Goal: Information Seeking & Learning: Learn about a topic

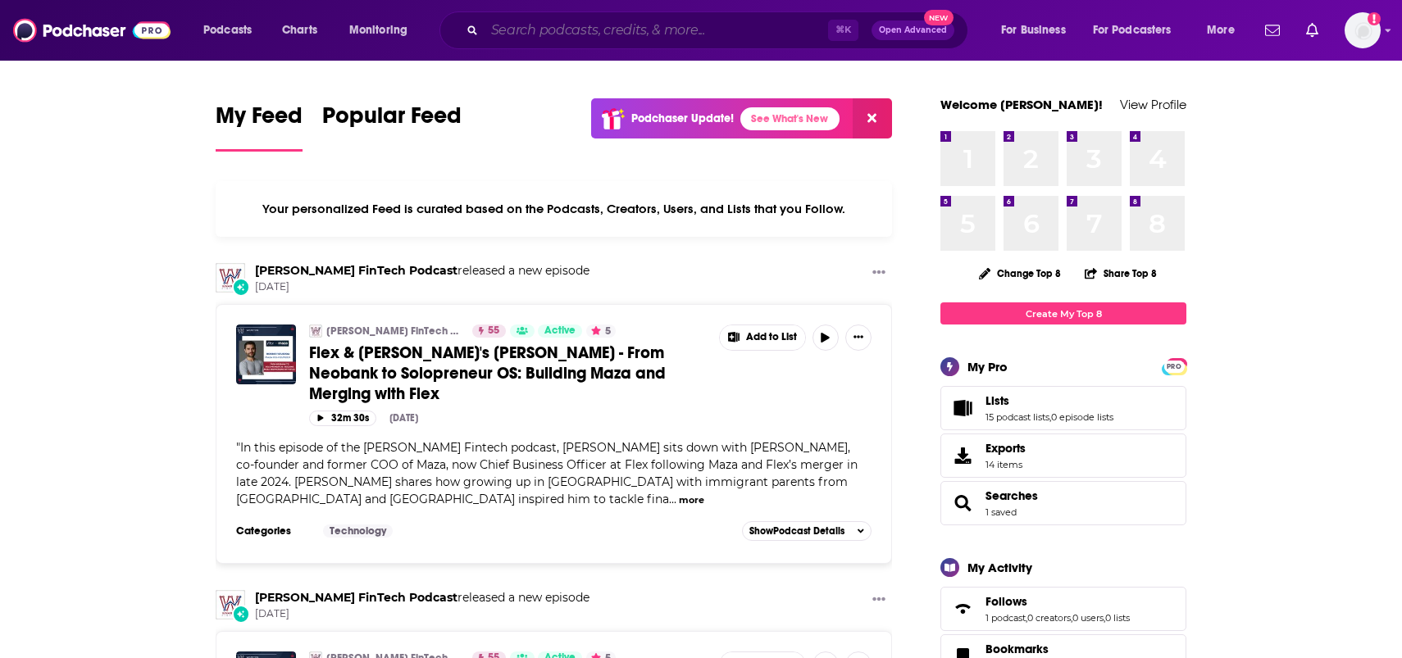
click at [541, 41] on input "Search podcasts, credits, & more..." at bounding box center [655, 30] width 343 height 26
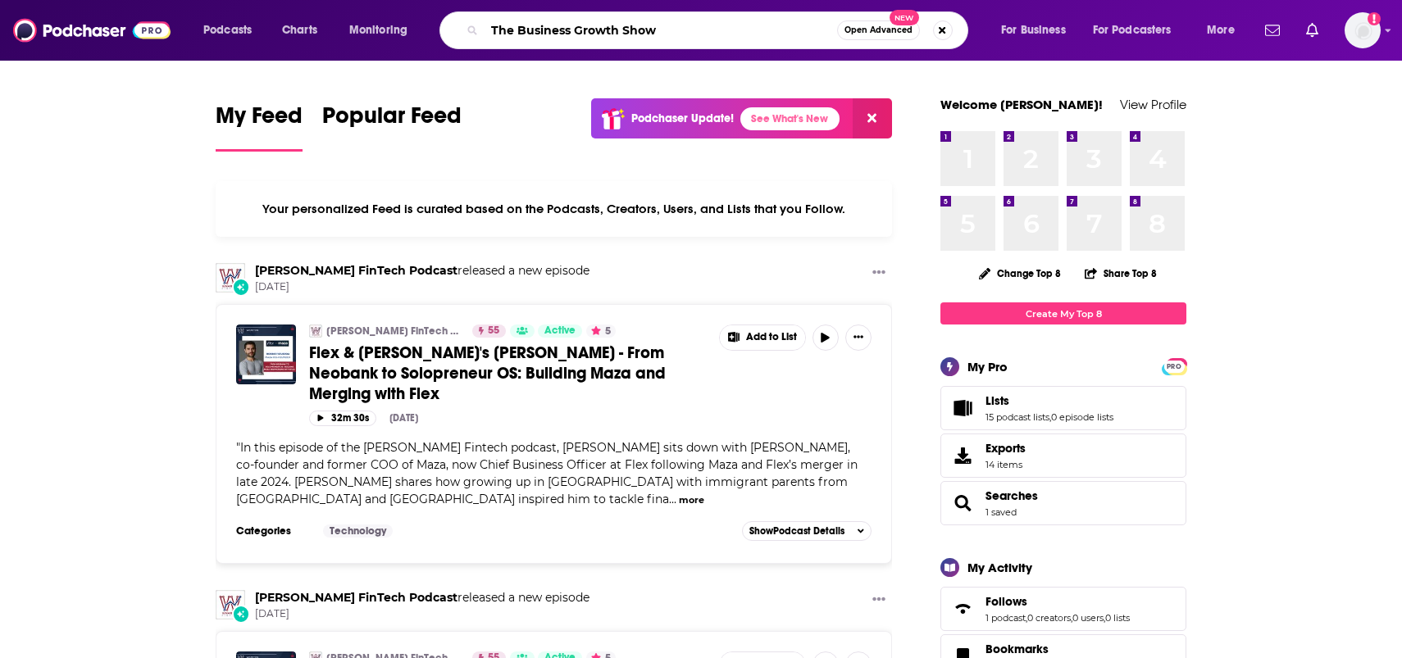
type input "The Business Growth Show"
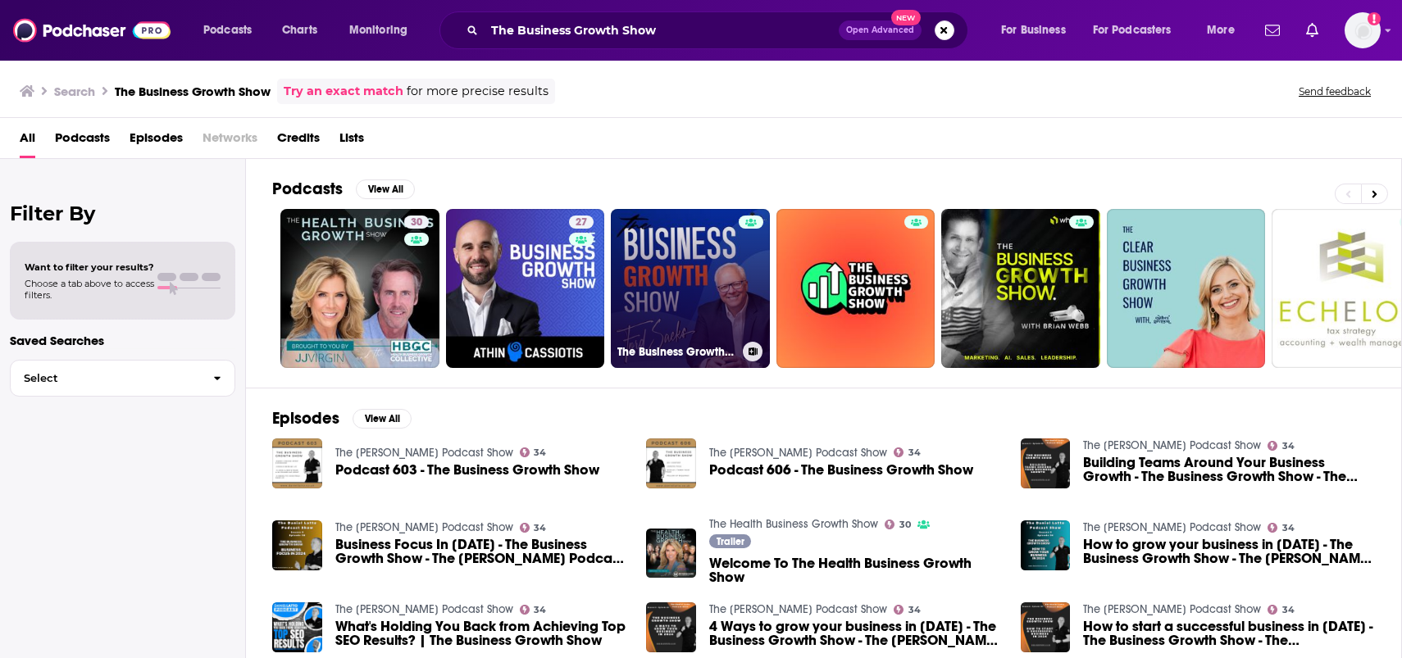
click at [666, 269] on link "The Business Growth Show" at bounding box center [690, 288] width 159 height 159
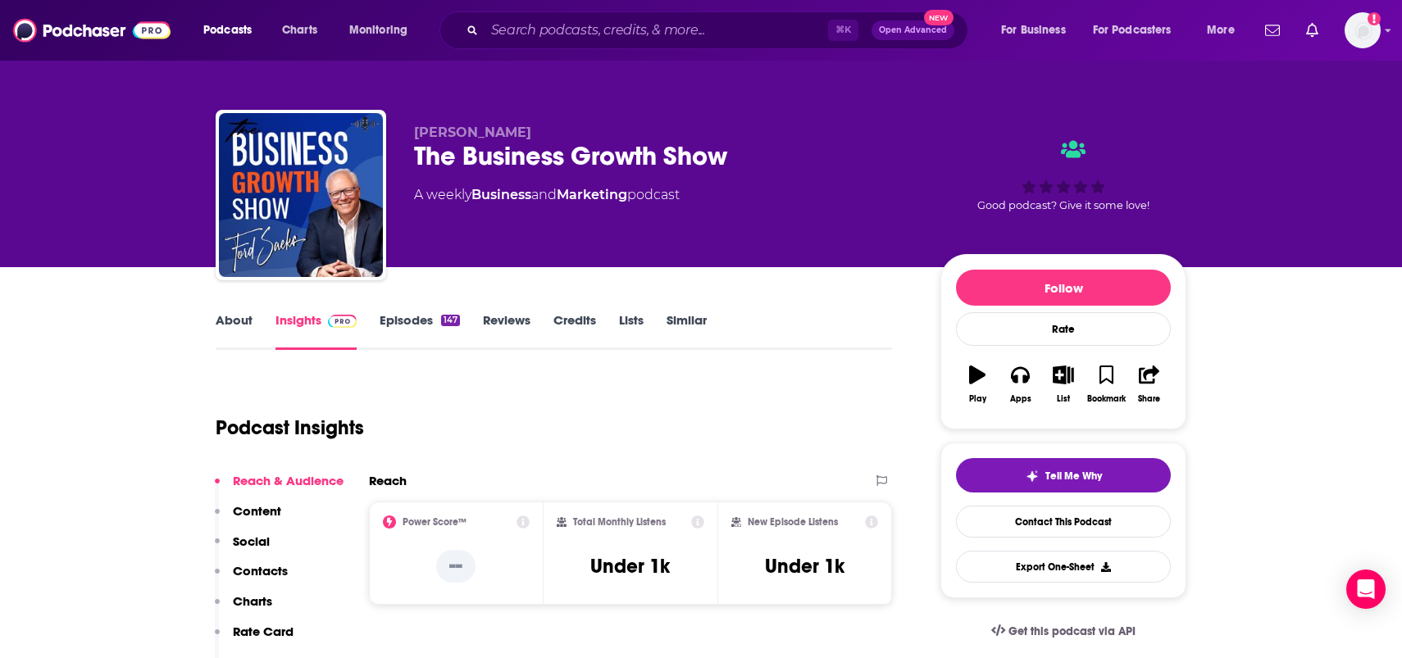
click at [234, 325] on link "About" at bounding box center [234, 331] width 37 height 38
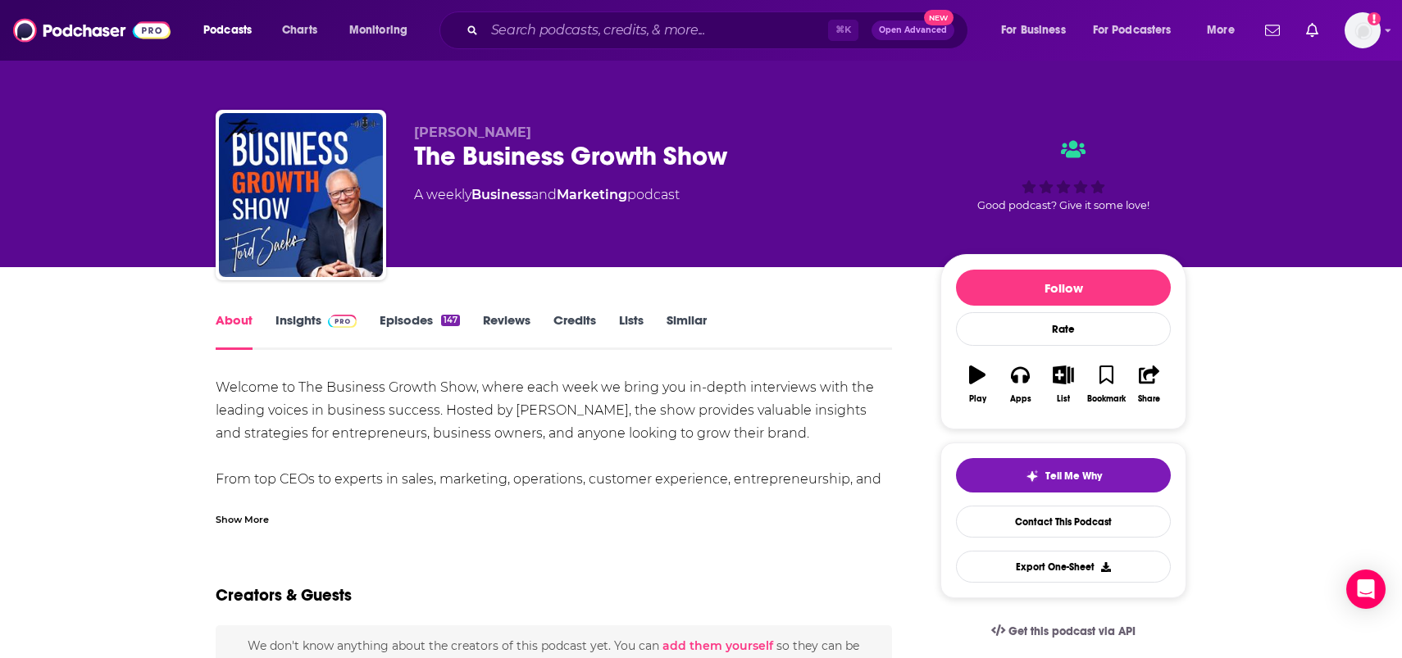
click at [242, 525] on div "Show More" at bounding box center [242, 519] width 53 height 16
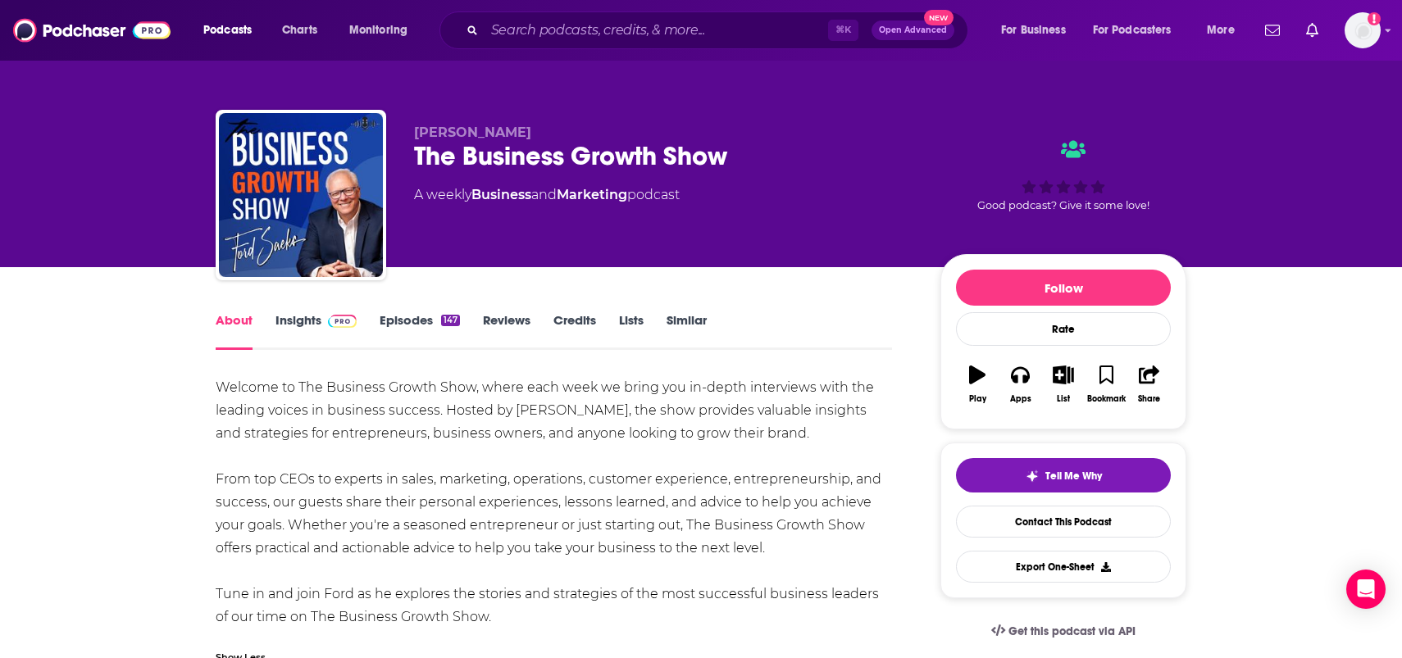
scroll to position [57, 0]
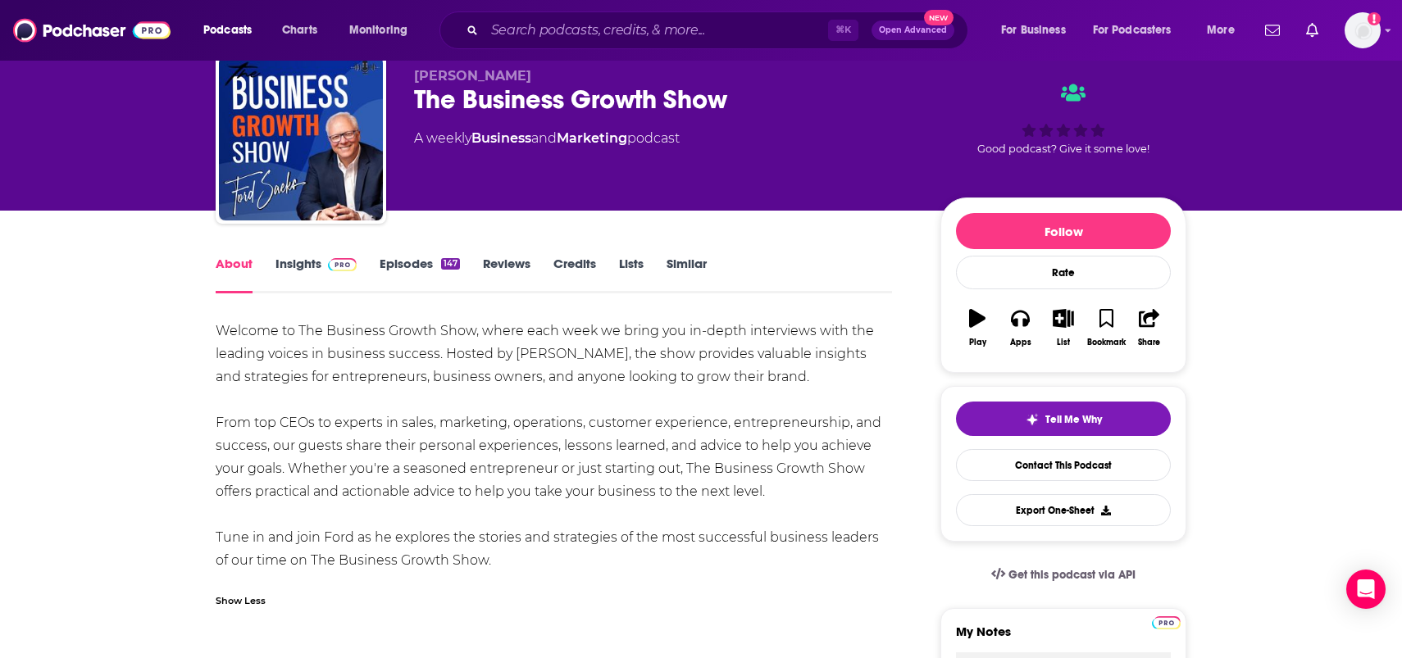
drag, startPoint x: 491, startPoint y: 562, endPoint x: 217, endPoint y: 330, distance: 358.8
click at [217, 330] on div "Welcome to The Business Growth Show, where each week we bring you in-depth inte…" at bounding box center [554, 446] width 676 height 252
copy div "Welcome to The Business Growth Show, where each week we bring you in-depth inte…"
click at [288, 364] on div "Welcome to The Business Growth Show, where each week we bring you in-depth inte…" at bounding box center [554, 446] width 676 height 252
